Goal: Task Accomplishment & Management: Use online tool/utility

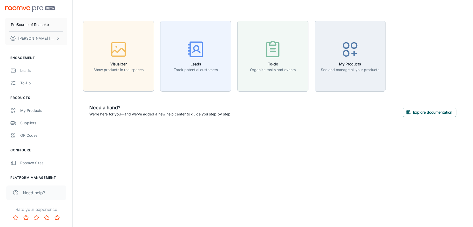
click at [33, 162] on div "Roomvo Sites" at bounding box center [43, 163] width 47 height 6
click at [35, 71] on div "Leads" at bounding box center [43, 71] width 47 height 6
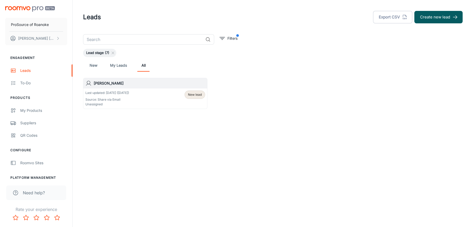
click at [27, 84] on div "To-do" at bounding box center [43, 83] width 47 height 6
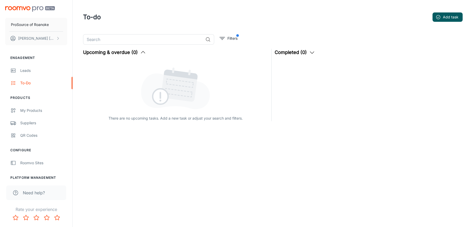
click at [35, 107] on link "My Products" at bounding box center [36, 110] width 72 height 12
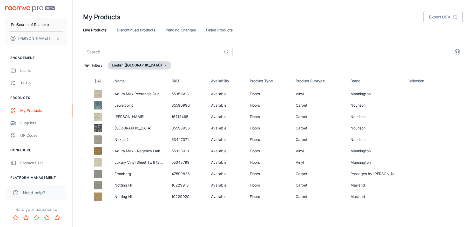
click at [32, 123] on div "Suppliers" at bounding box center [43, 123] width 47 height 6
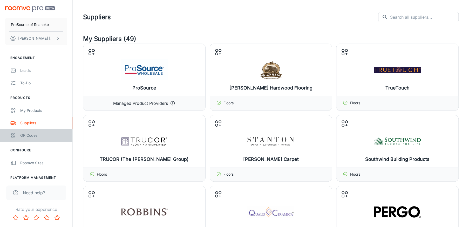
click at [30, 135] on div "QR Codes" at bounding box center [43, 136] width 47 height 6
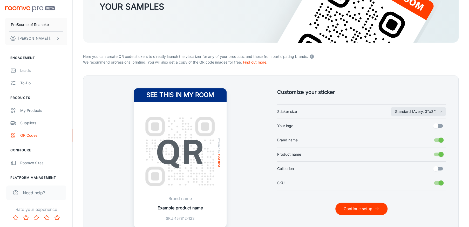
scroll to position [78, 0]
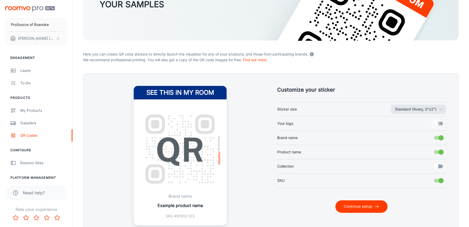
click at [437, 122] on input "Your logo" at bounding box center [436, 124] width 30 height 10
checkbox input "true"
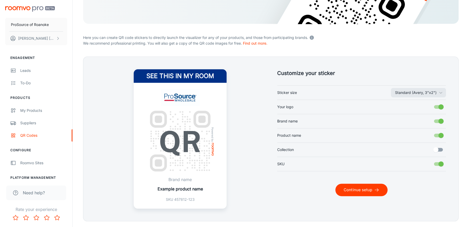
scroll to position [104, 0]
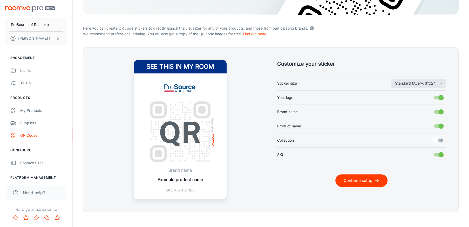
click at [438, 139] on input "Collection" at bounding box center [436, 140] width 30 height 10
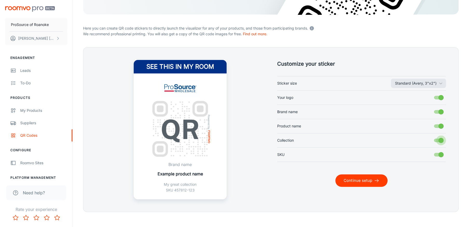
click at [438, 139] on input "Collection" at bounding box center [441, 140] width 30 height 10
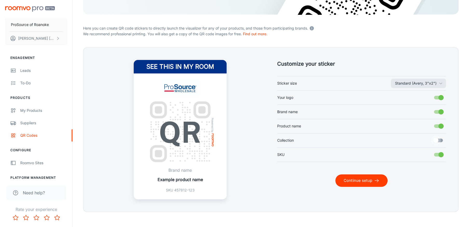
click at [438, 139] on input "Collection" at bounding box center [436, 140] width 30 height 10
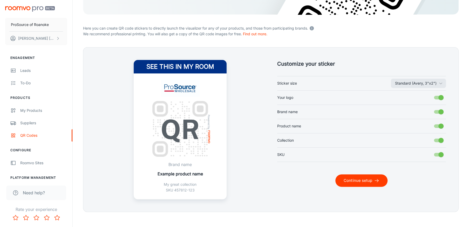
click at [438, 139] on input "Collection" at bounding box center [441, 140] width 30 height 10
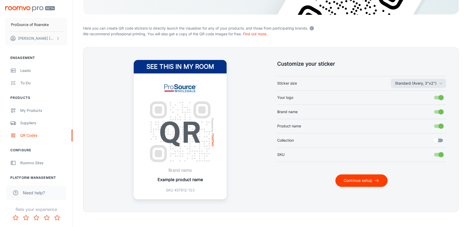
click at [438, 139] on input "Collection" at bounding box center [436, 140] width 30 height 10
checkbox input "true"
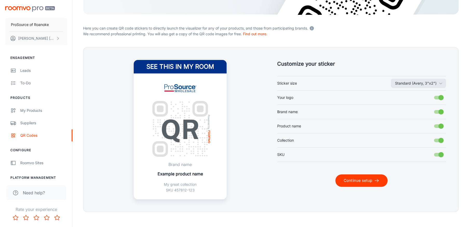
click at [351, 181] on button "Continue setup" at bounding box center [361, 180] width 52 height 12
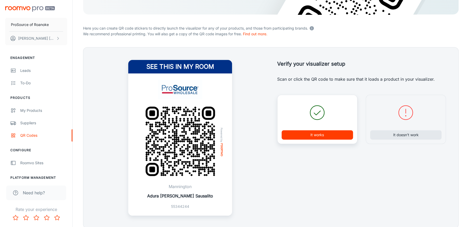
click at [308, 136] on button "It works" at bounding box center [316, 134] width 71 height 9
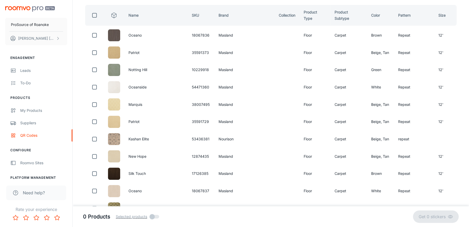
scroll to position [0, 0]
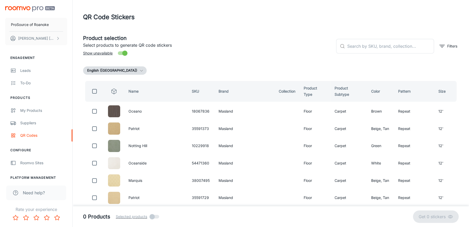
click at [363, 49] on input "text" at bounding box center [390, 46] width 87 height 15
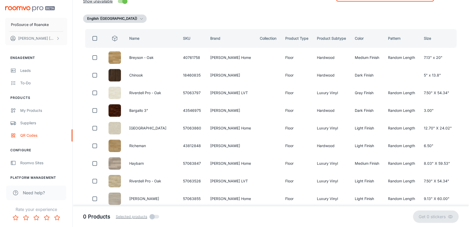
scroll to position [26, 0]
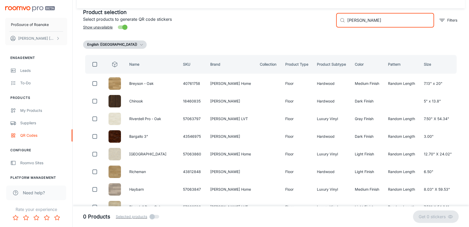
click at [372, 21] on input "[PERSON_NAME]" at bounding box center [390, 20] width 87 height 15
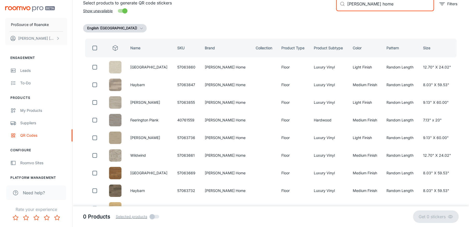
scroll to position [39, 0]
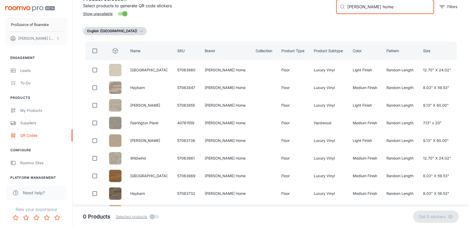
type input "[PERSON_NAME] home"
click at [94, 50] on input "checkbox" at bounding box center [95, 51] width 10 height 10
checkbox input "true"
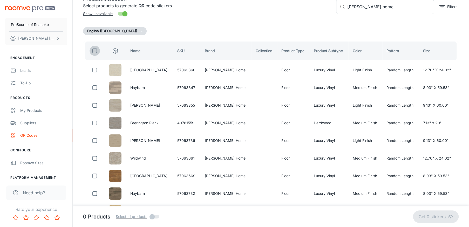
checkbox input "true"
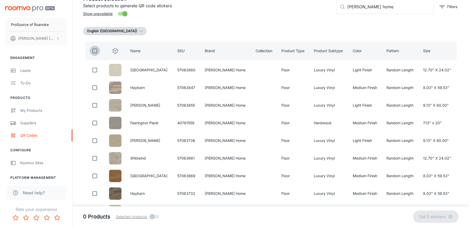
checkbox input "true"
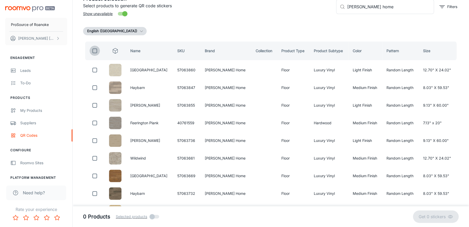
checkbox input "true"
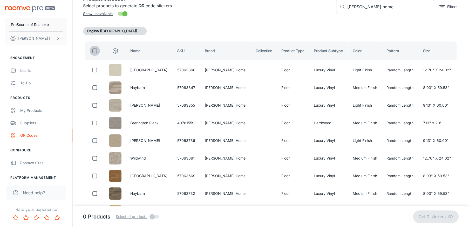
checkbox input "true"
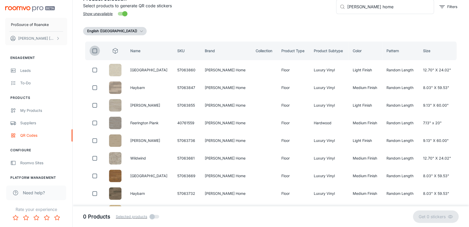
checkbox input "true"
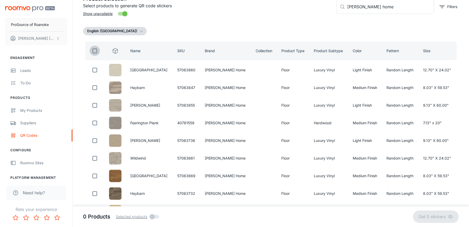
checkbox input "true"
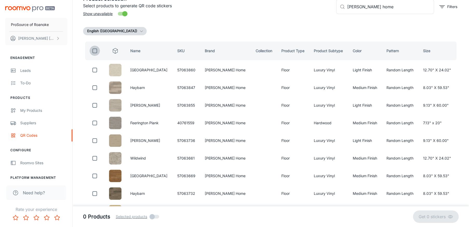
checkbox input "true"
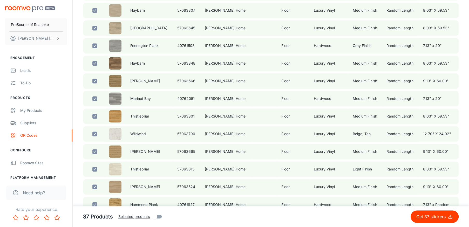
scroll to position [558, 0]
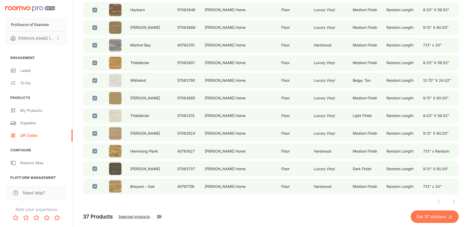
click at [434, 216] on p "Get 37 stickers" at bounding box center [431, 217] width 31 height 6
checkbox input "false"
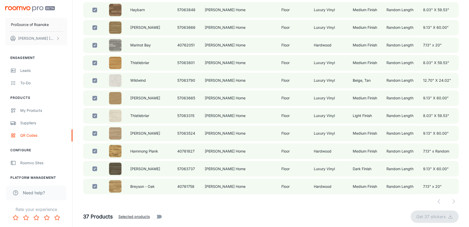
checkbox input "false"
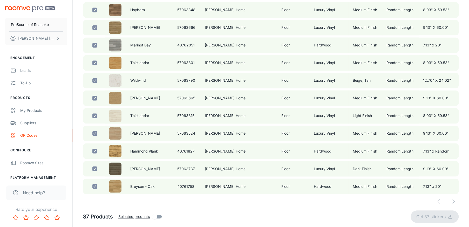
checkbox input "false"
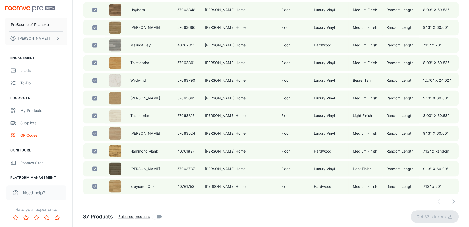
checkbox input "false"
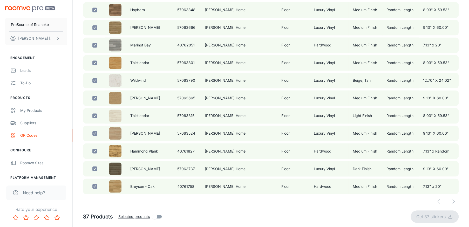
checkbox input "false"
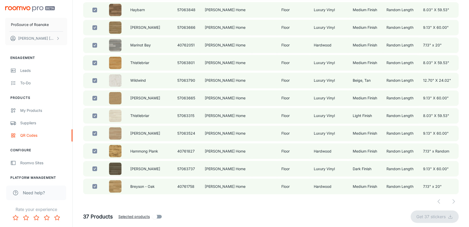
checkbox input "false"
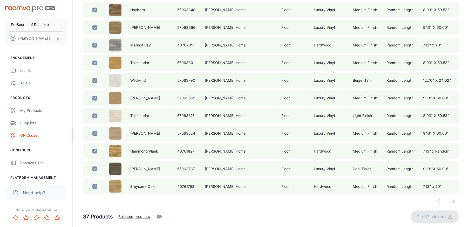
checkbox input "false"
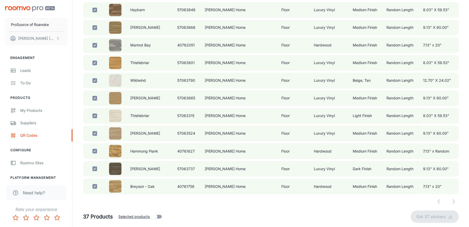
checkbox input "false"
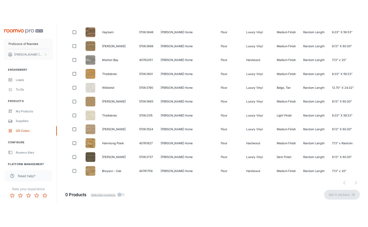
scroll to position [522, 0]
